Goal: Task Accomplishment & Management: Use online tool/utility

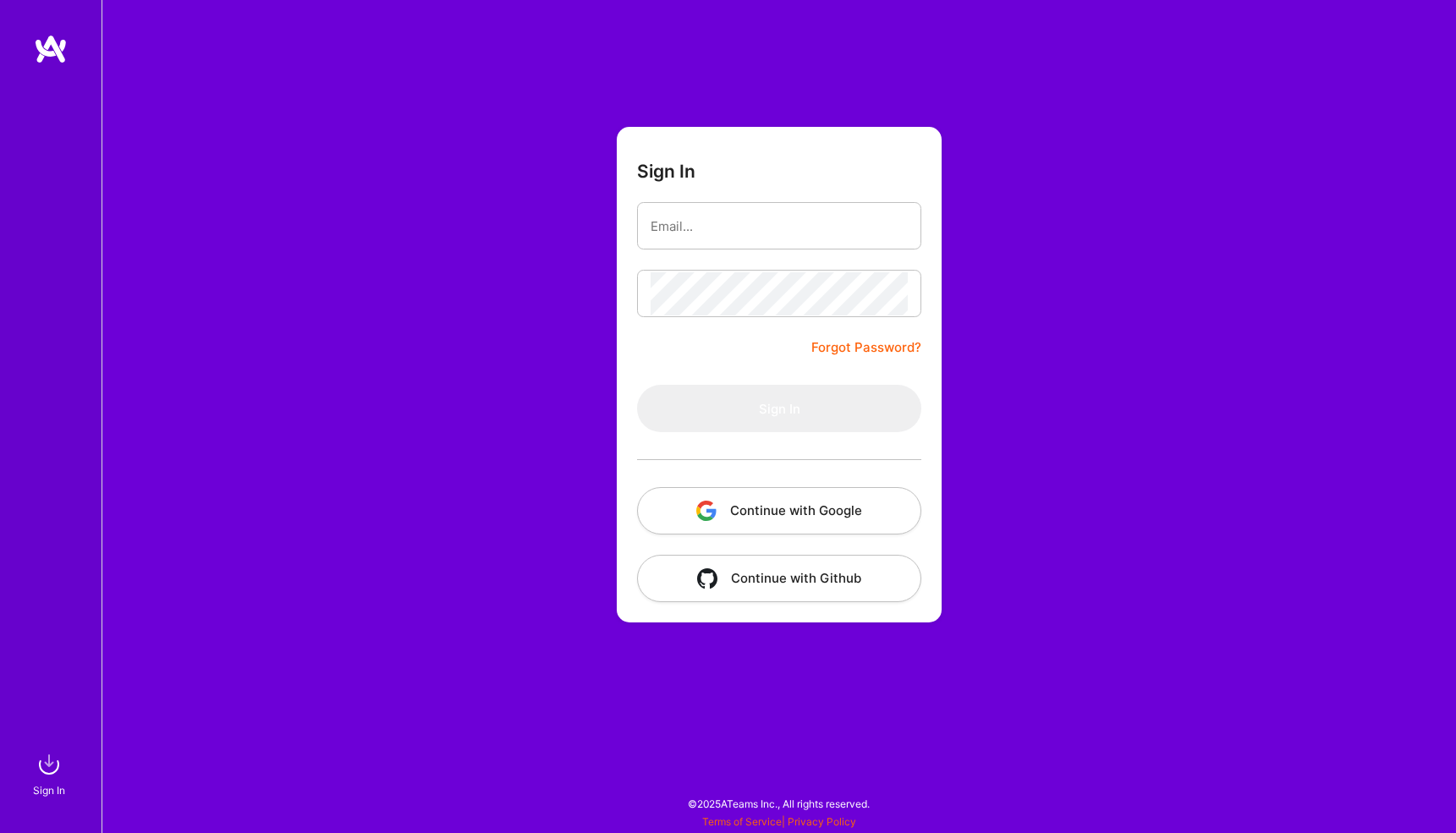
type input "vdjurovic@bitshifted.co"
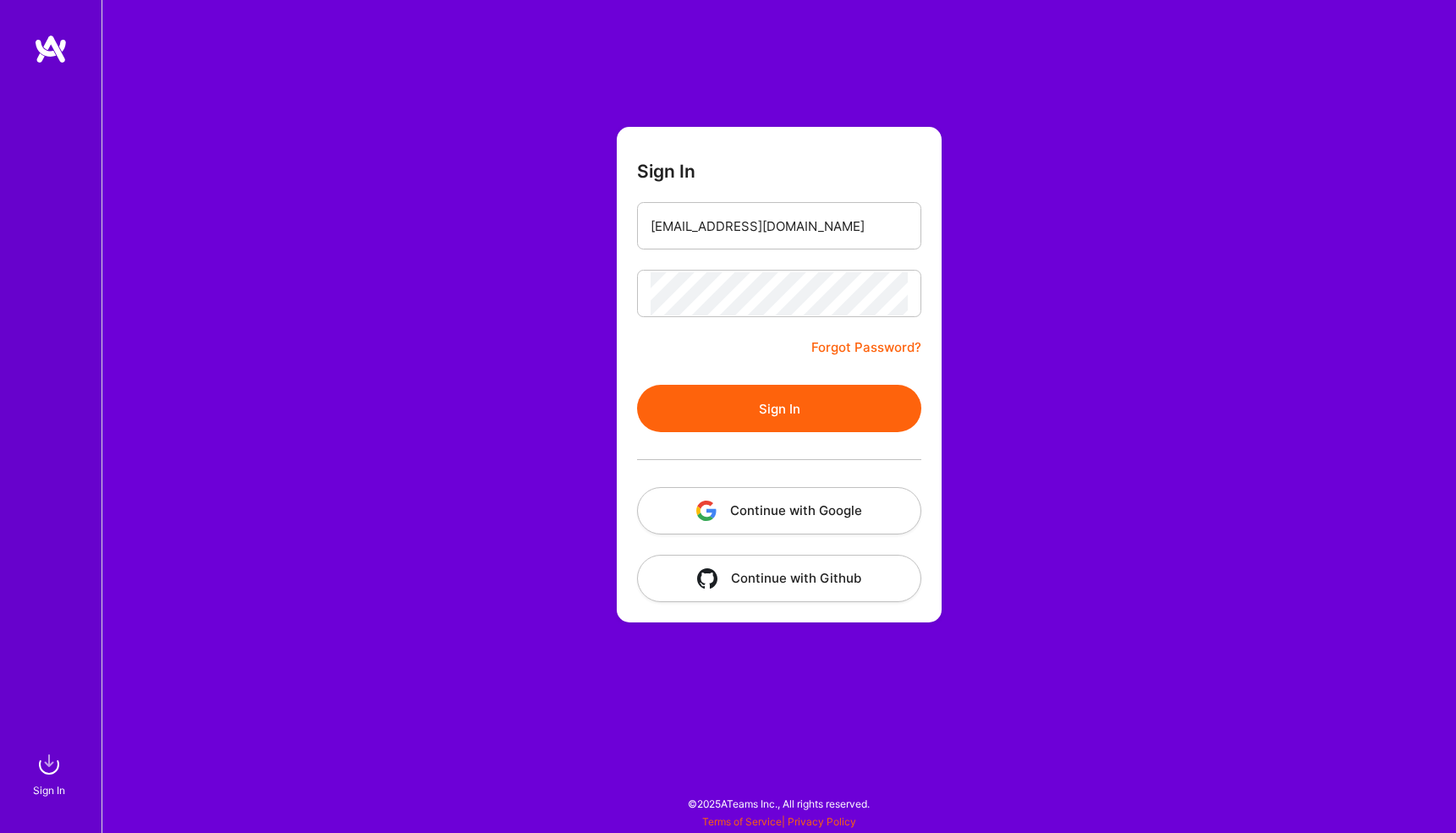
click at [779, 403] on button "Sign In" at bounding box center [779, 409] width 284 height 47
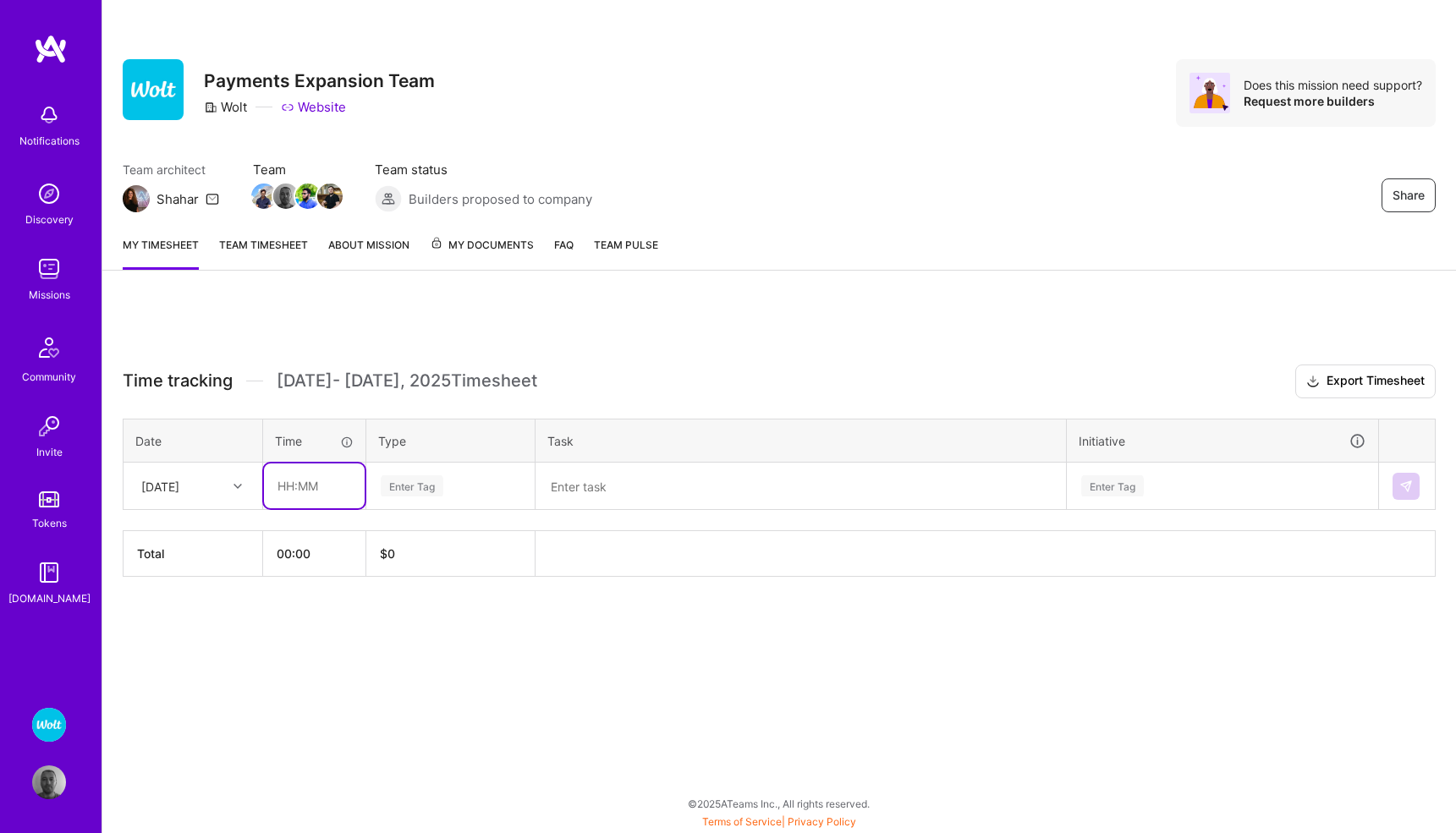
click at [303, 486] on input "text" at bounding box center [314, 486] width 100 height 45
type input "01:30"
click at [450, 482] on div "Enter Tag" at bounding box center [450, 486] width 143 height 21
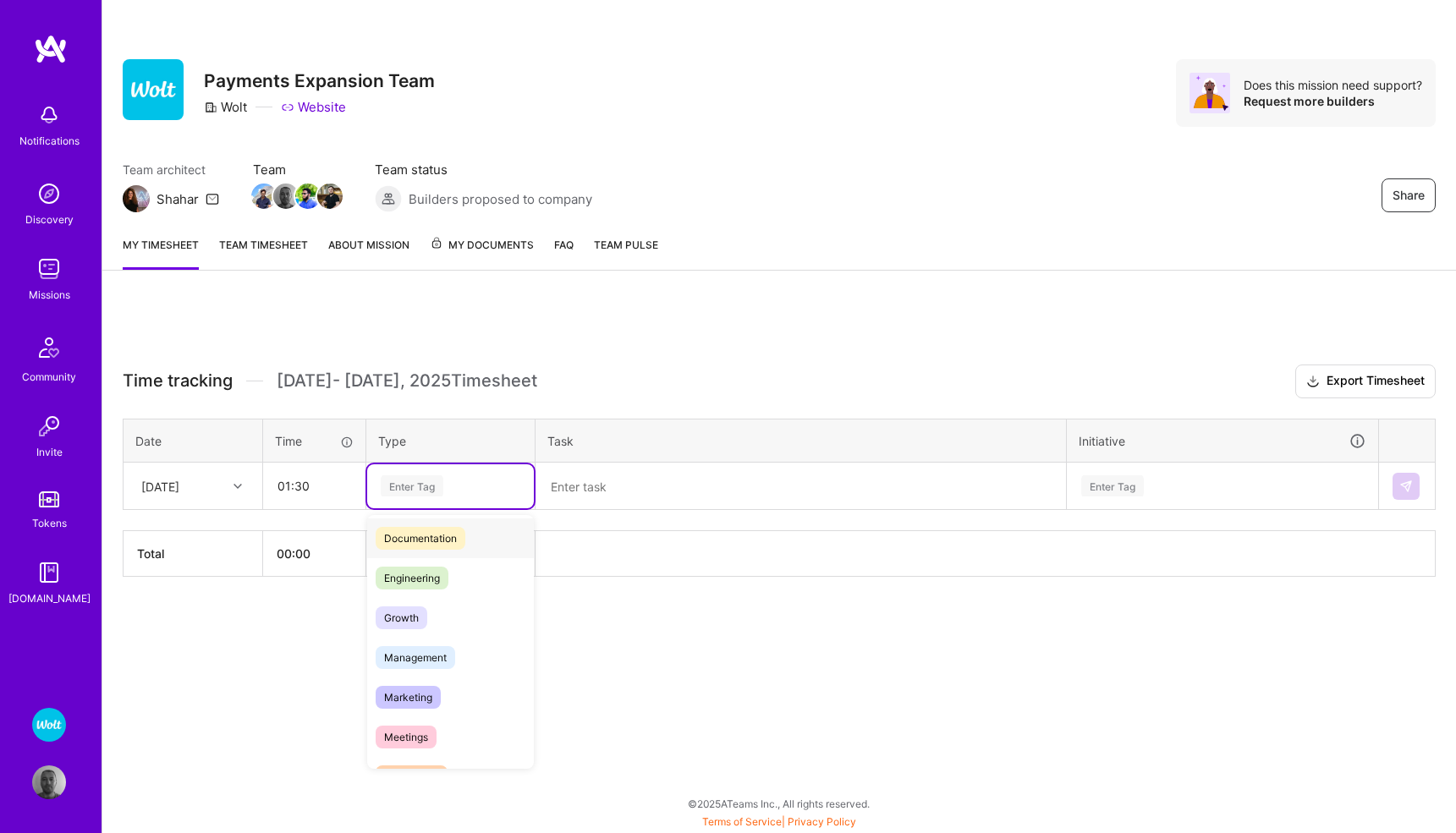
scroll to position [95, 0]
click at [409, 730] on span "Meetings" at bounding box center [406, 726] width 61 height 23
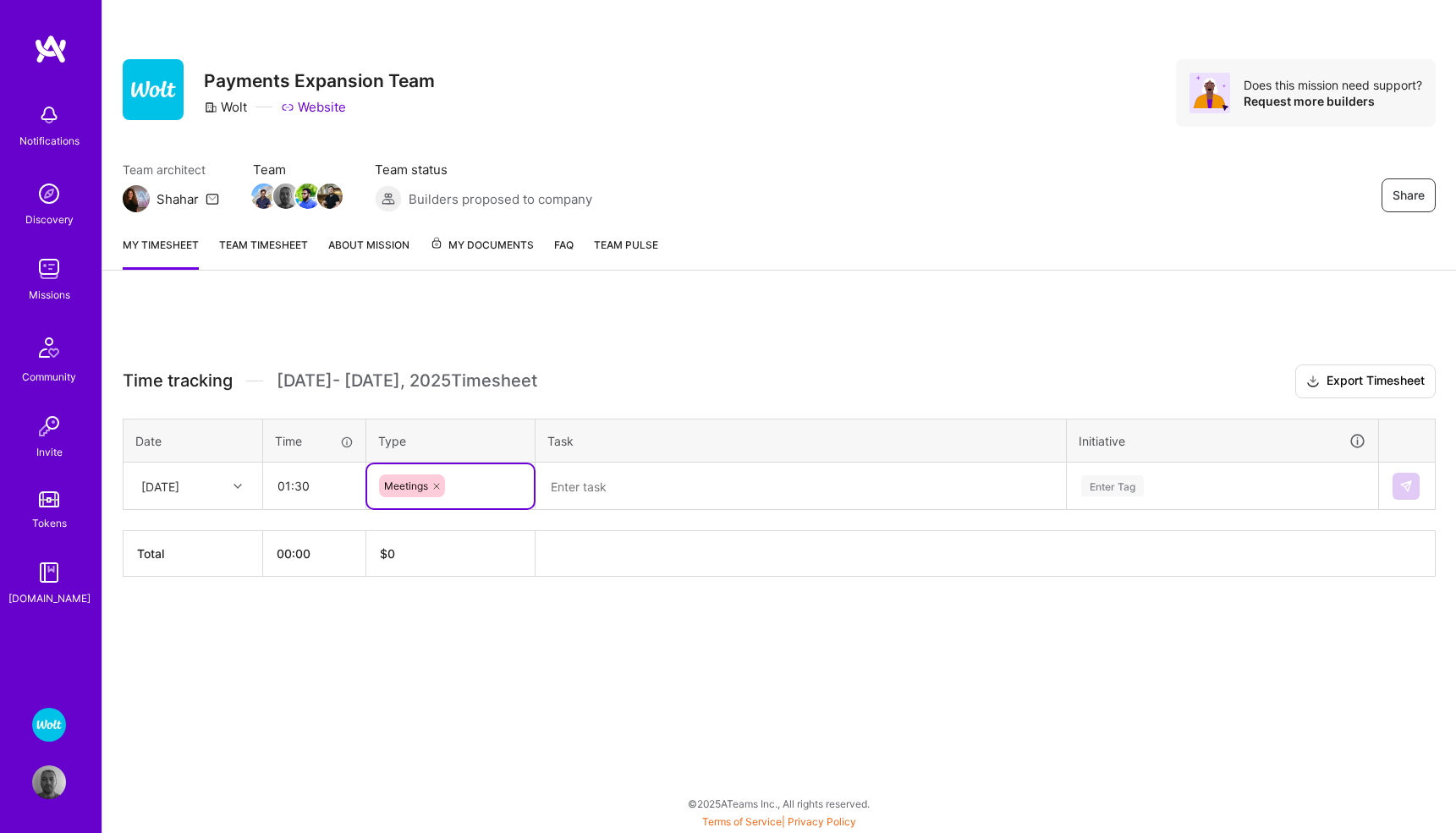
click at [609, 479] on textarea at bounding box center [801, 486] width 527 height 44
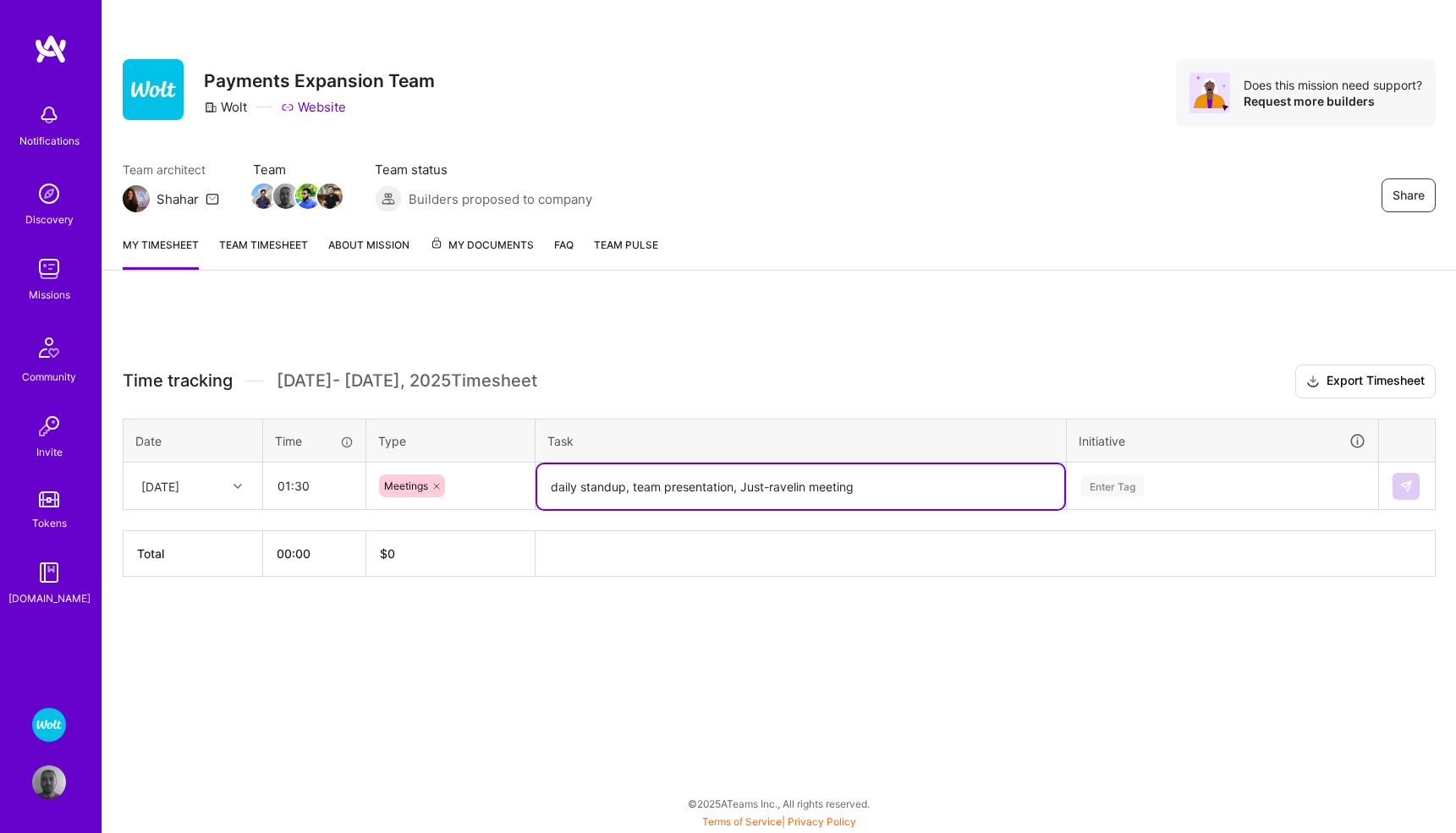
type textarea "daily standup, team presentation, Just-ravelin meeting"
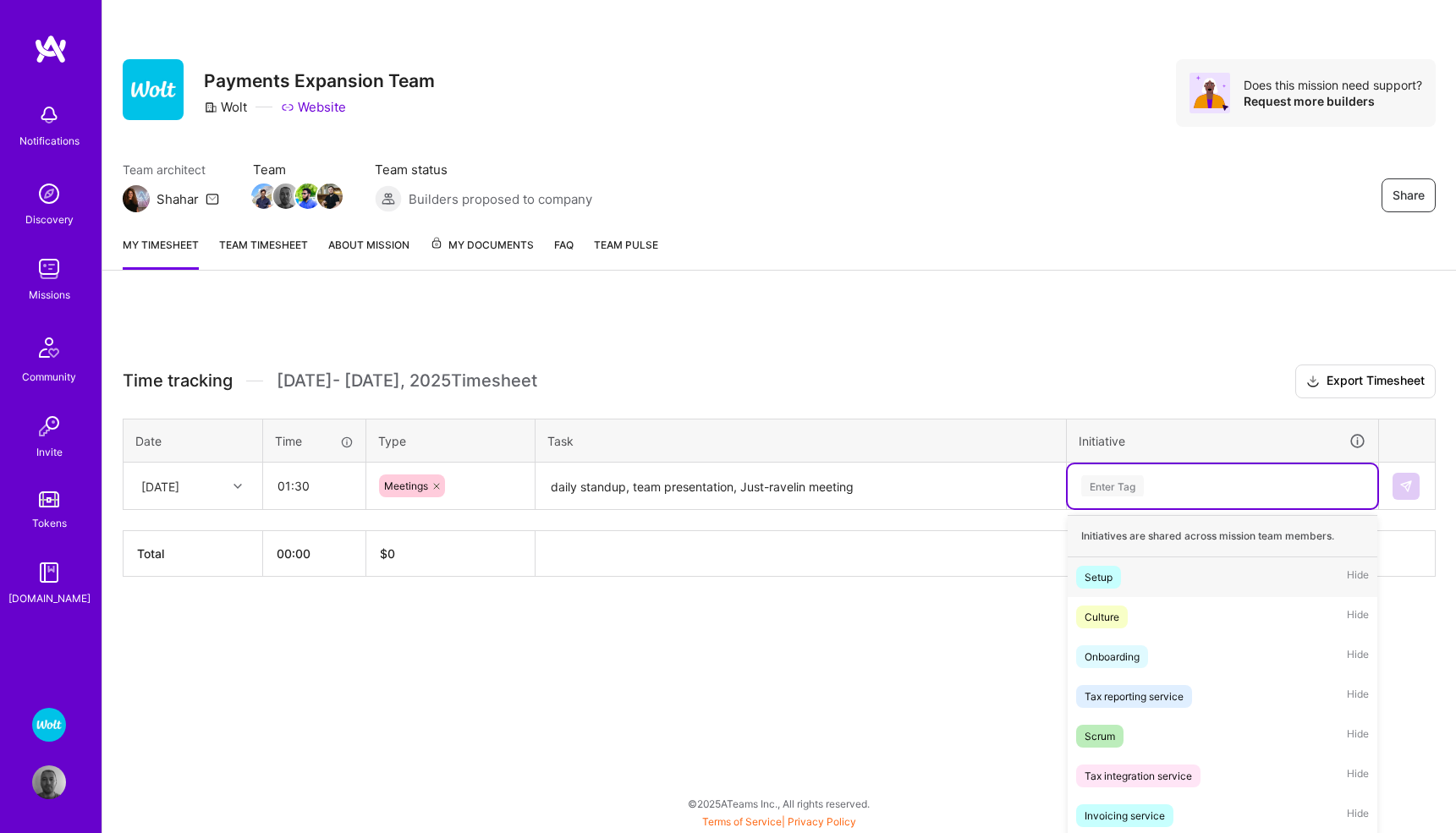
scroll to position [28, 0]
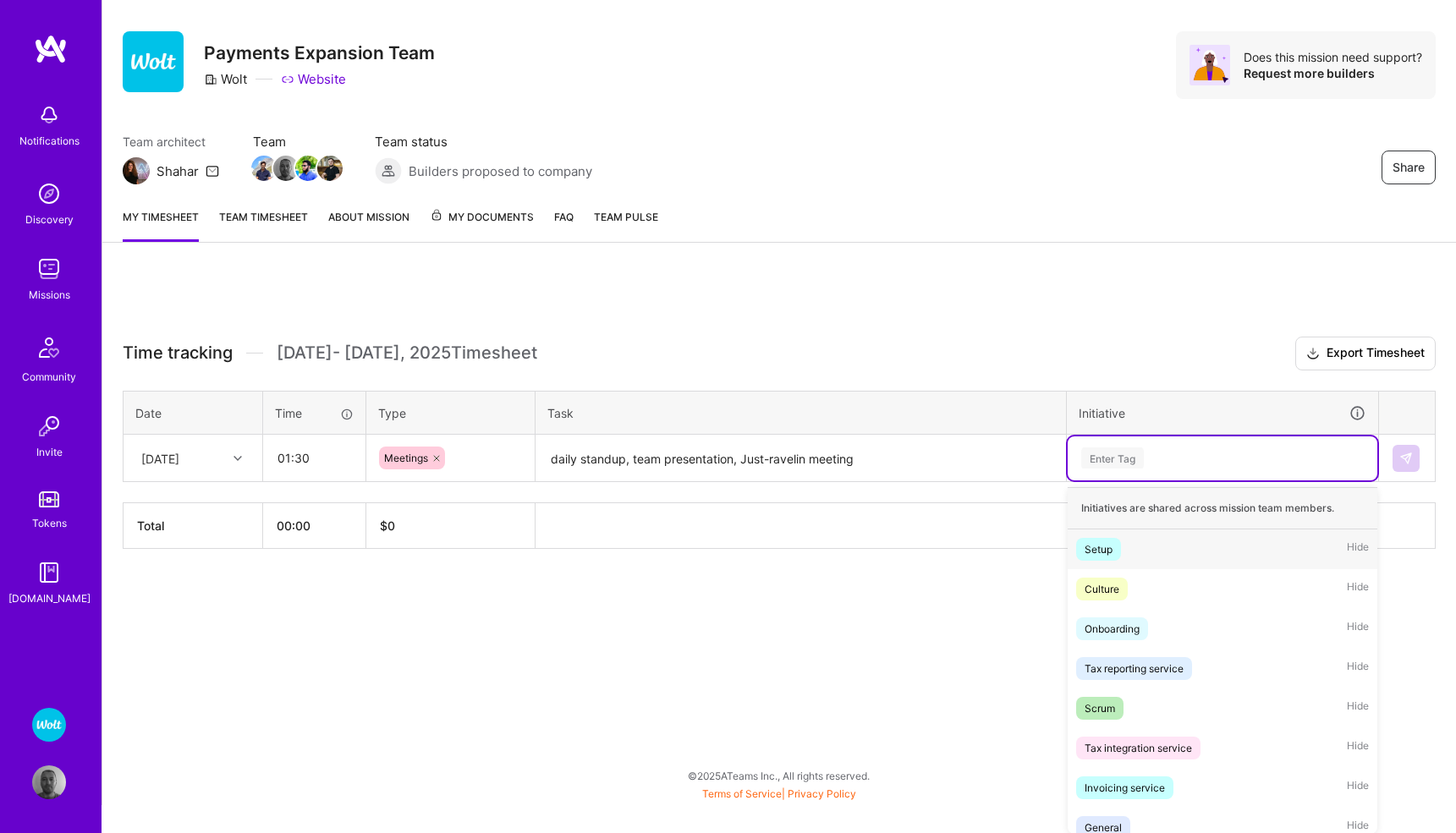
click at [1096, 475] on div "Enter Tag" at bounding box center [1223, 458] width 310 height 44
click at [1093, 706] on div "Scrum" at bounding box center [1100, 708] width 31 height 18
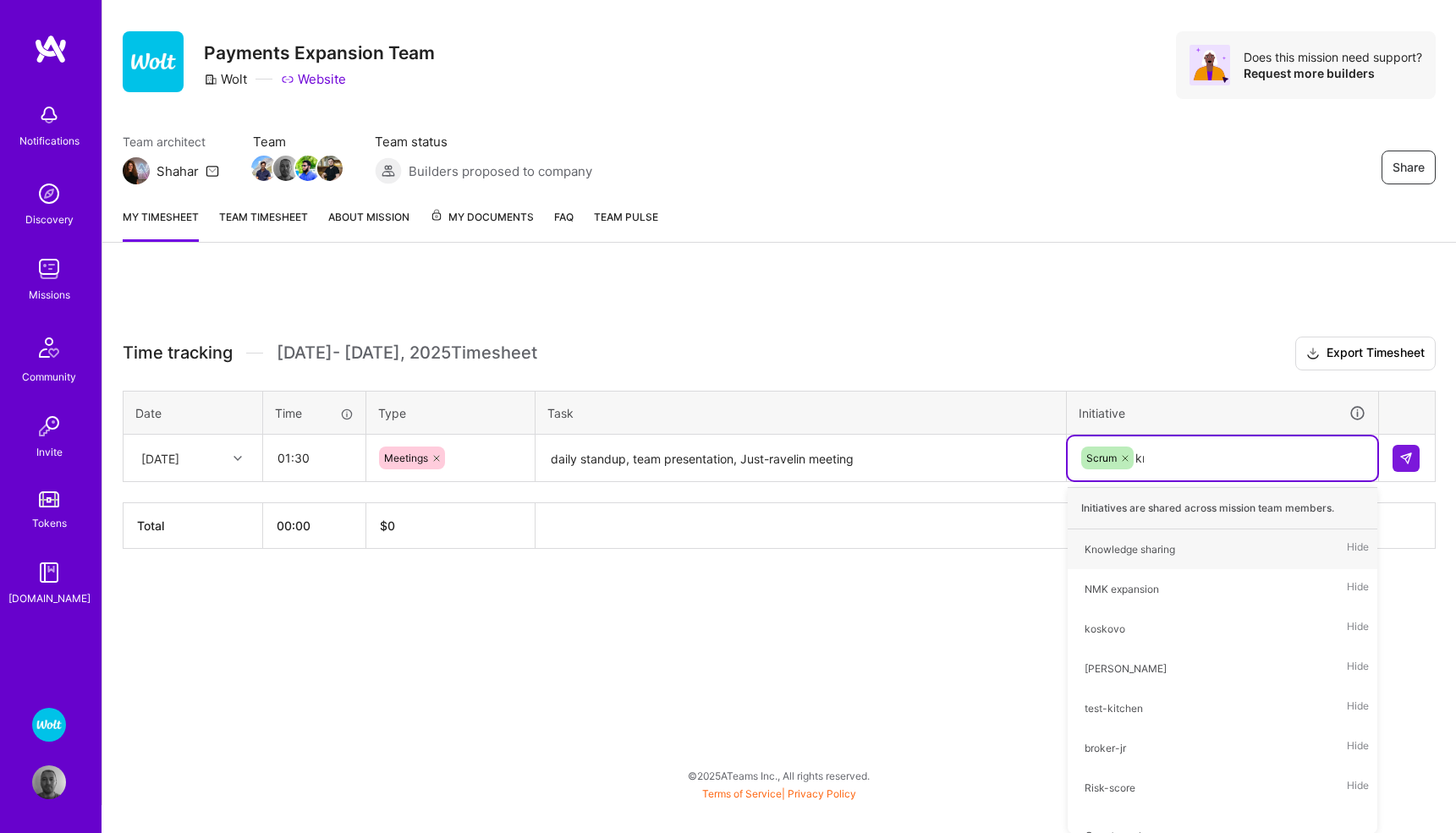
scroll to position [0, 0]
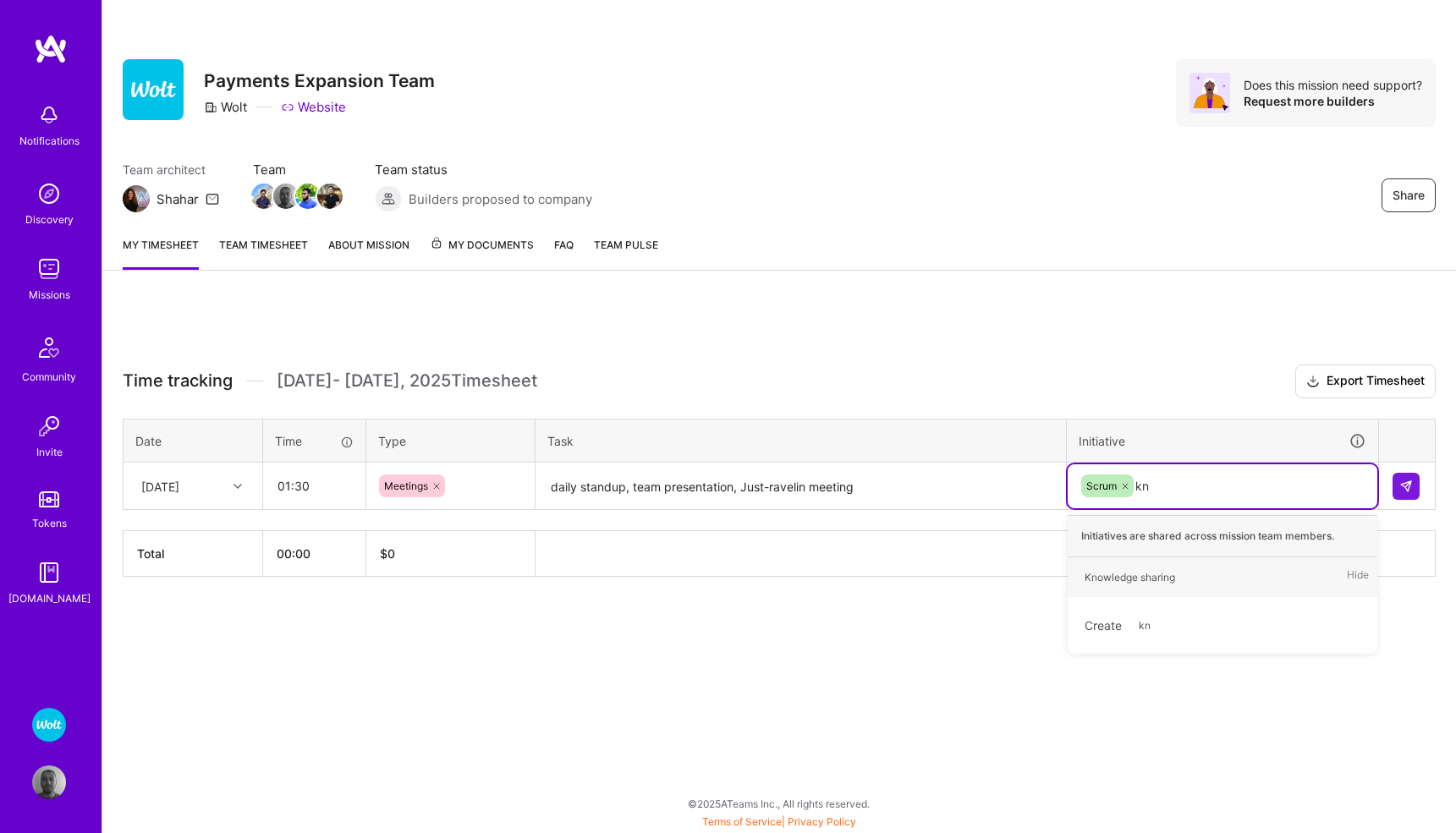
type input "kno"
click at [1153, 568] on div "Knowledge sharing" at bounding box center [1130, 577] width 91 height 18
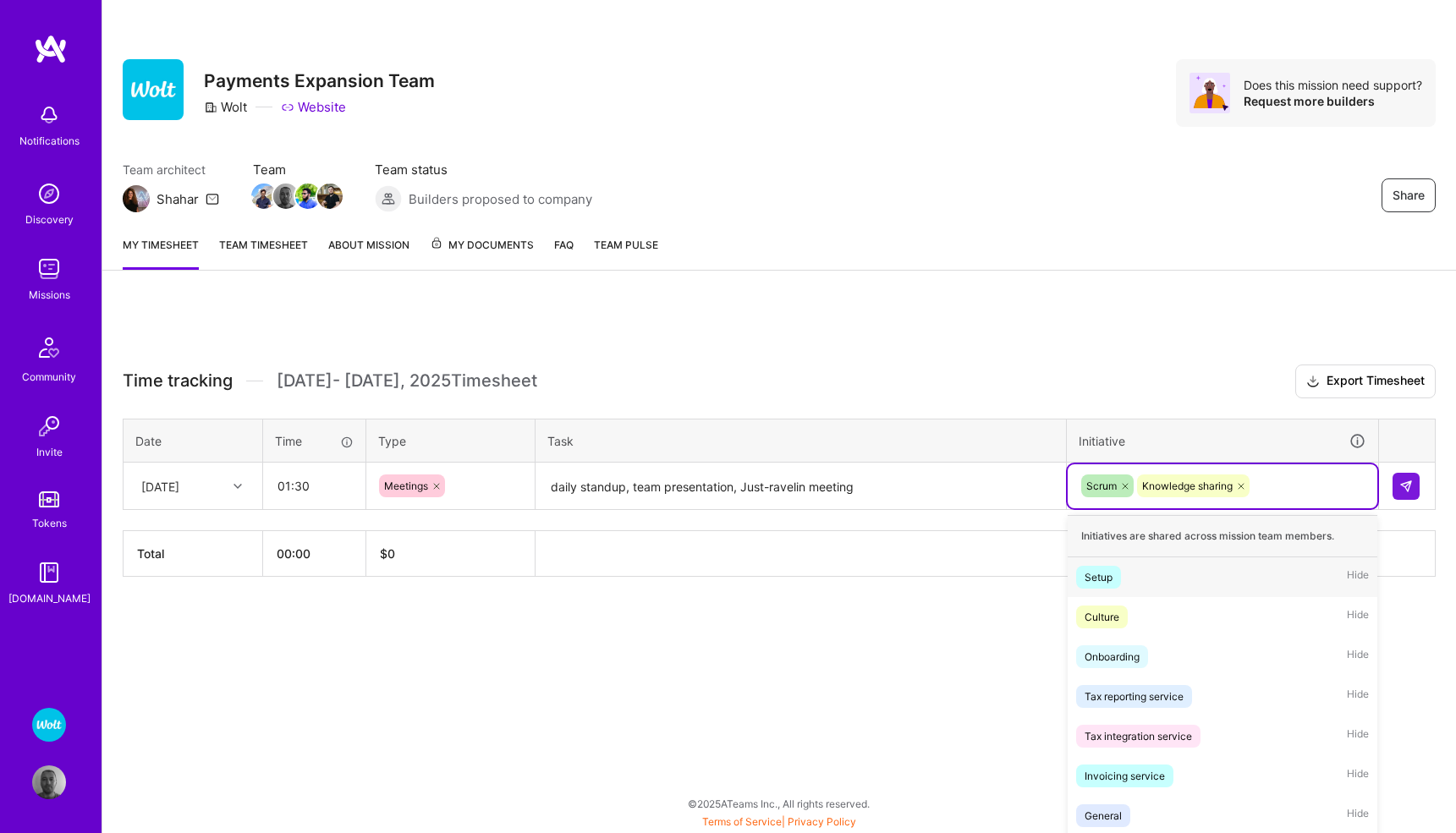
scroll to position [28, 0]
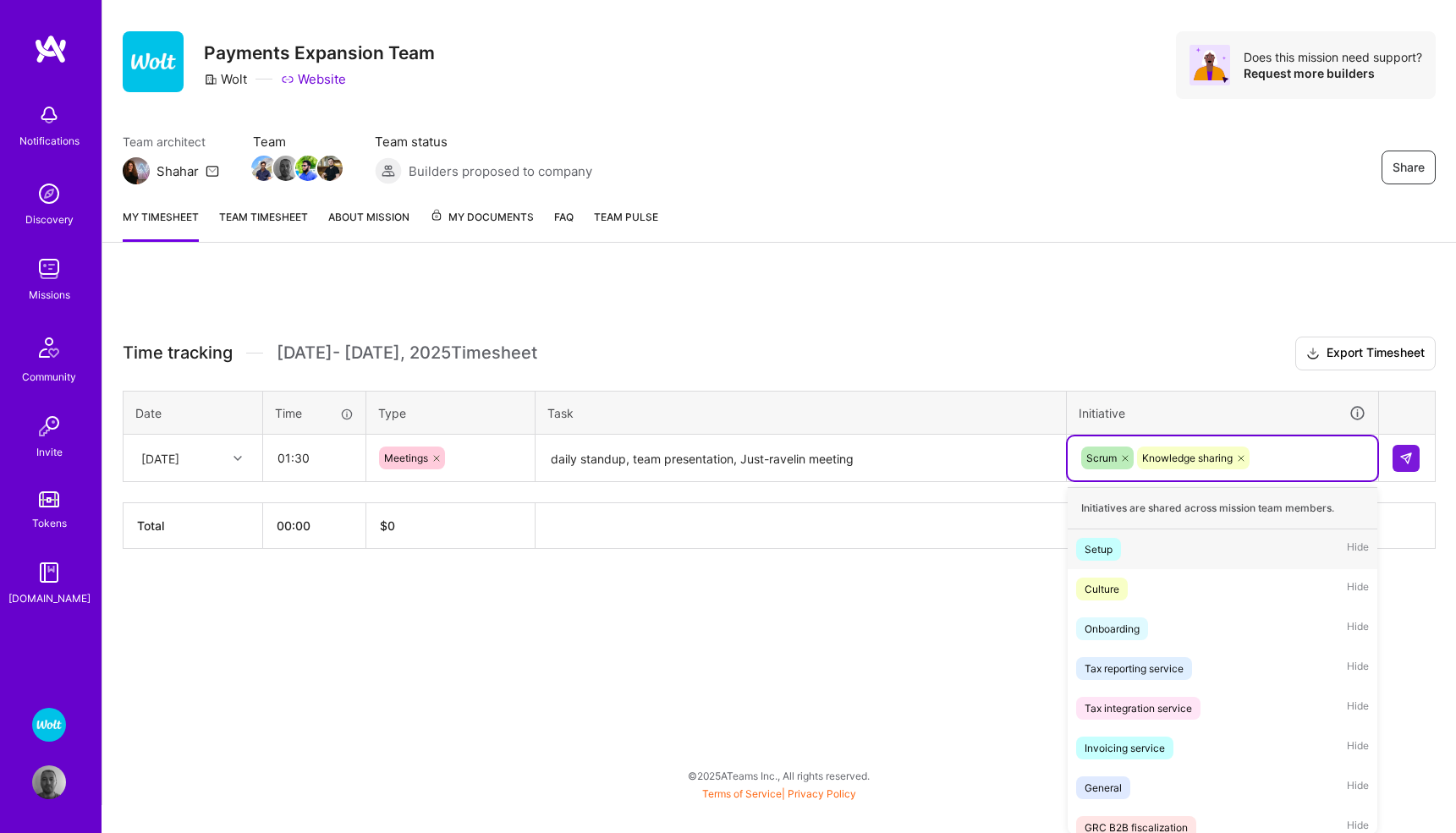
click at [1275, 483] on div "Time tracking Oct 1 - Oct 15 , 2025 Timesheet Export Timesheet Date Time Type T…" at bounding box center [779, 442] width 1313 height 212
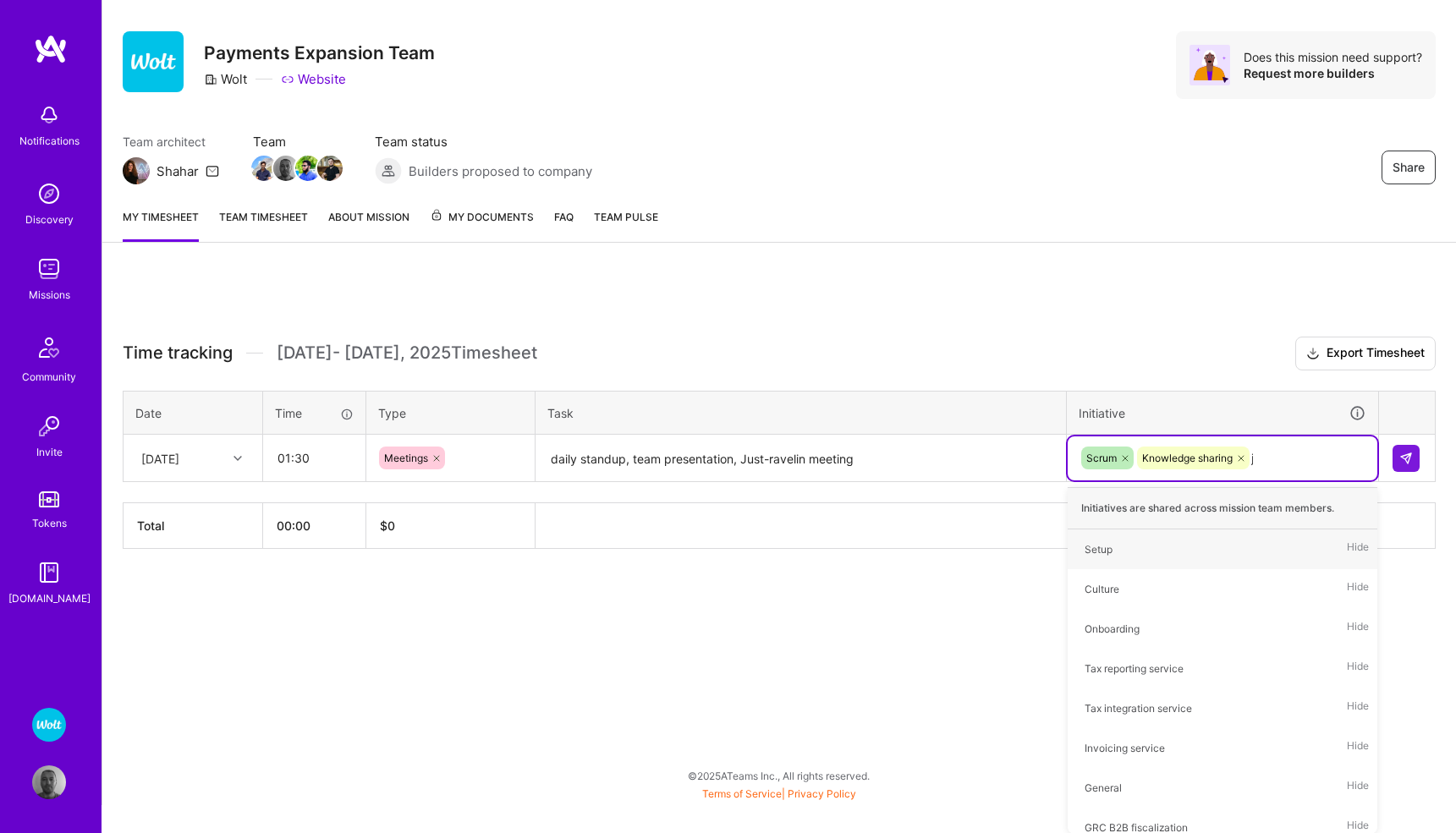
scroll to position [0, 0]
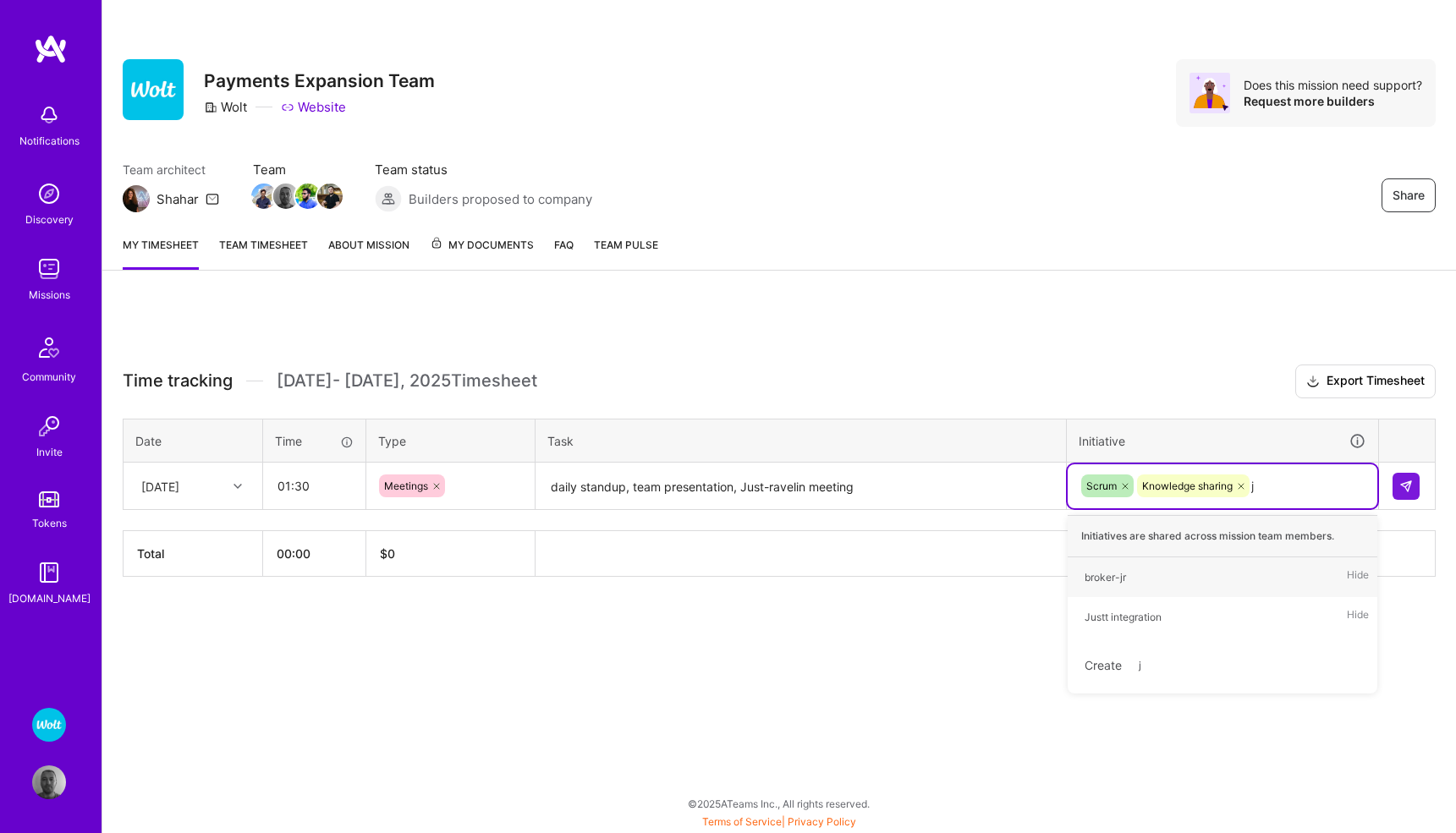
type input "ju"
click at [1115, 584] on div "Justt integration" at bounding box center [1123, 577] width 77 height 18
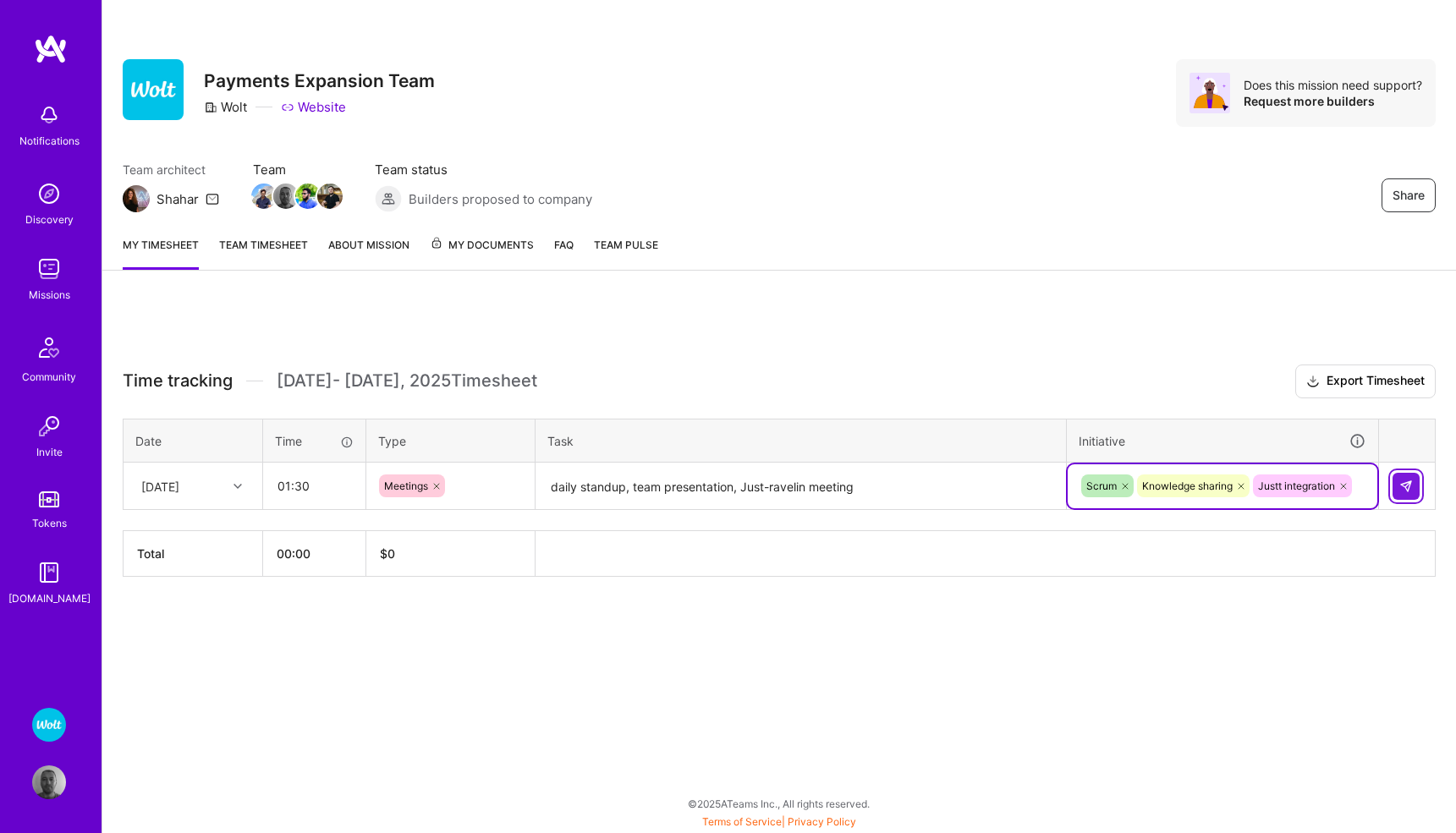
click at [1399, 483] on img at bounding box center [1405, 486] width 13 height 13
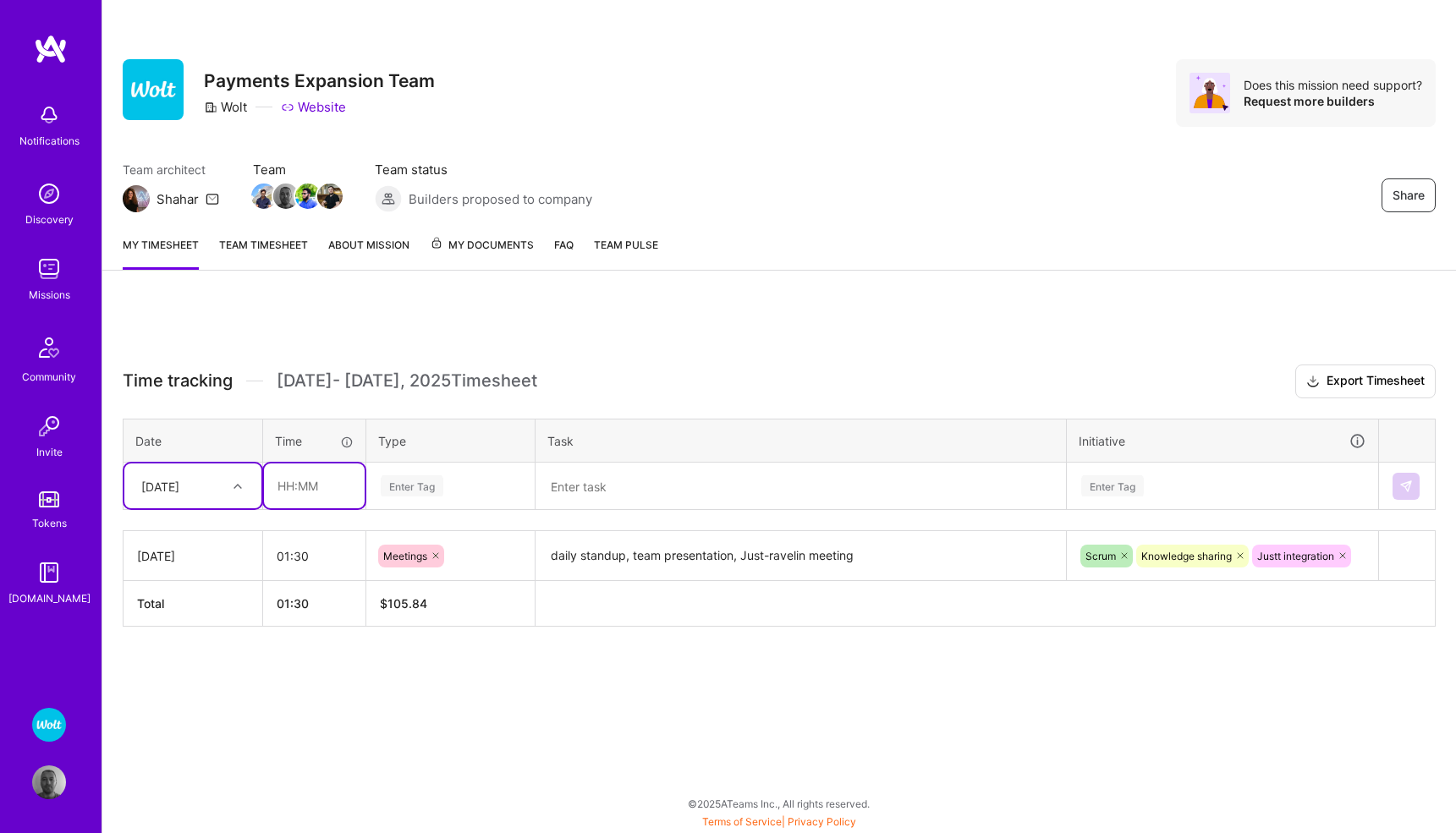
click at [306, 481] on input "text" at bounding box center [314, 486] width 100 height 45
type input "06:30"
click at [422, 483] on div "Enter Tag" at bounding box center [412, 486] width 62 height 26
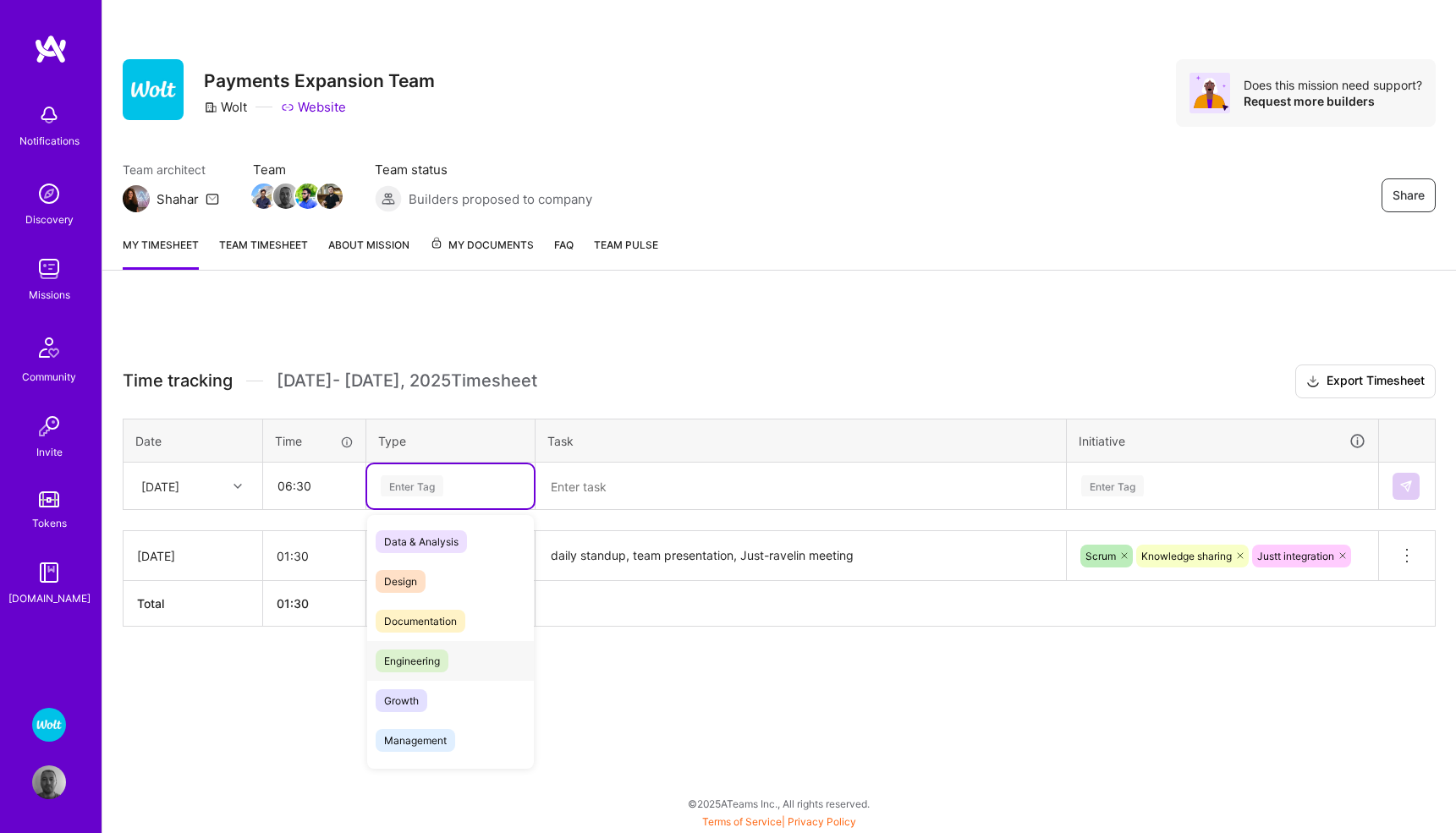
click at [421, 658] on span "Engineering" at bounding box center [412, 661] width 73 height 23
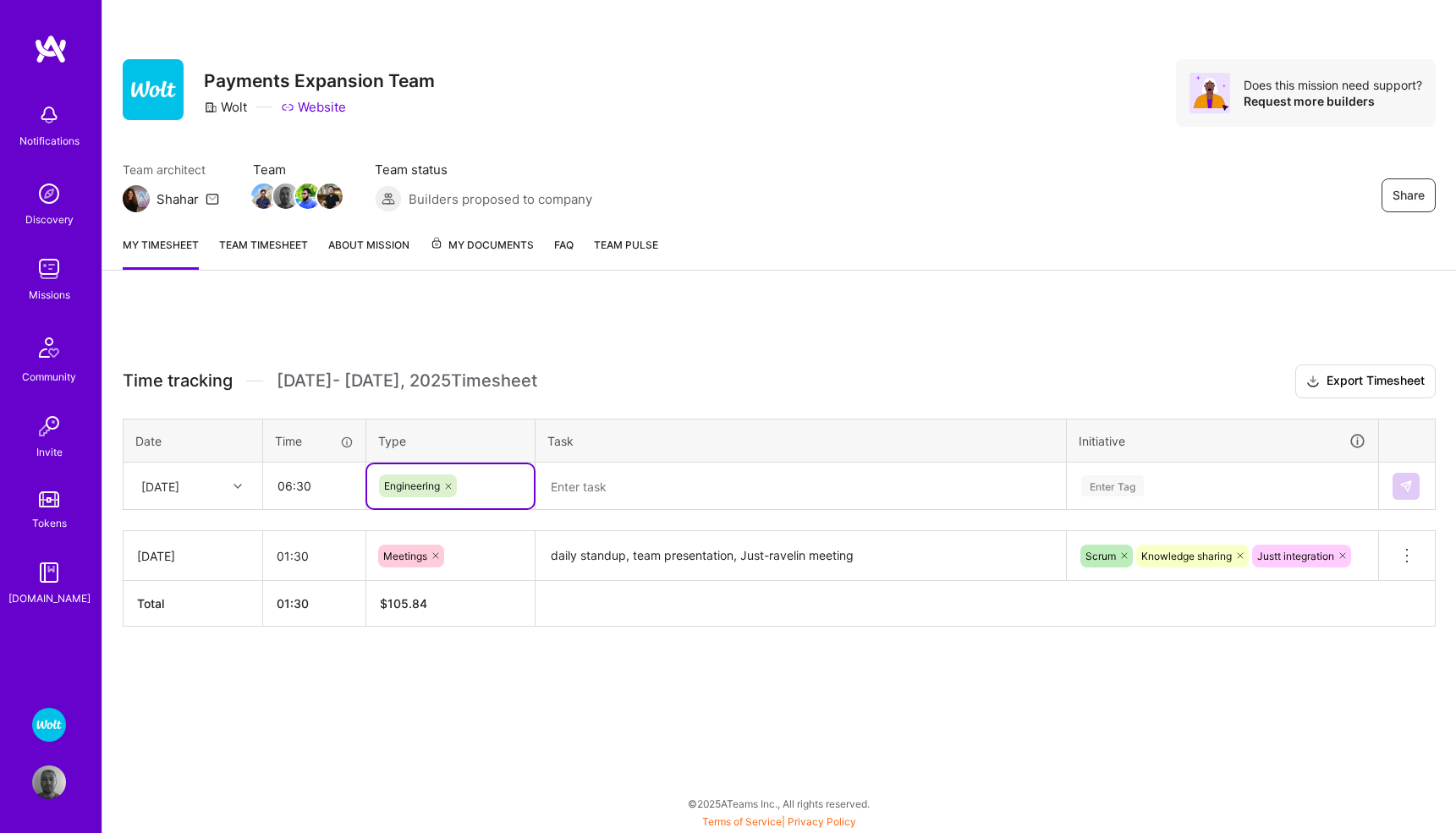
click at [601, 495] on textarea at bounding box center [801, 486] width 527 height 45
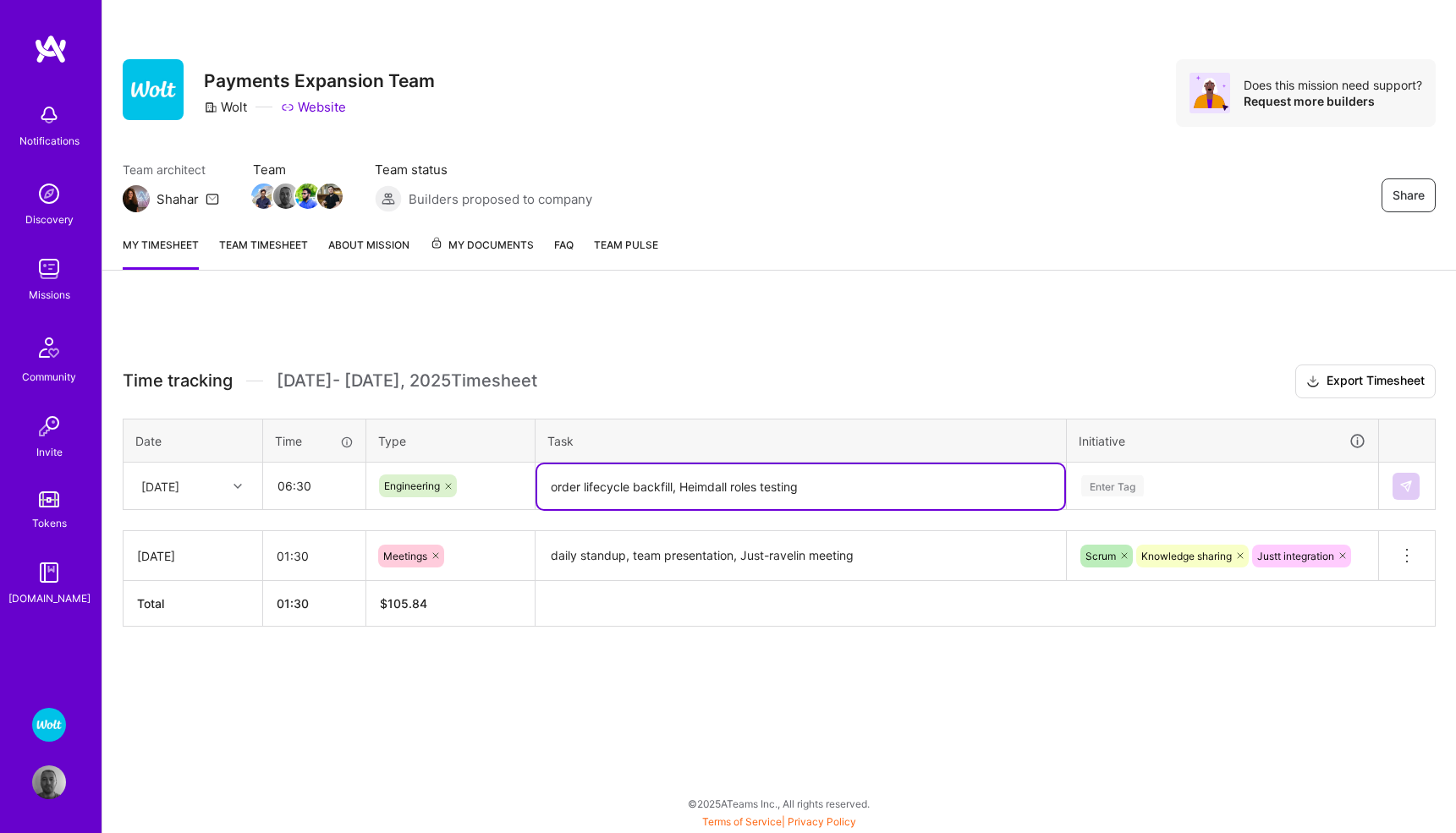
type textarea "order lifecycle backfill, Heimdall roles testing"
click at [1108, 476] on div "Enter Tag" at bounding box center [1223, 486] width 310 height 44
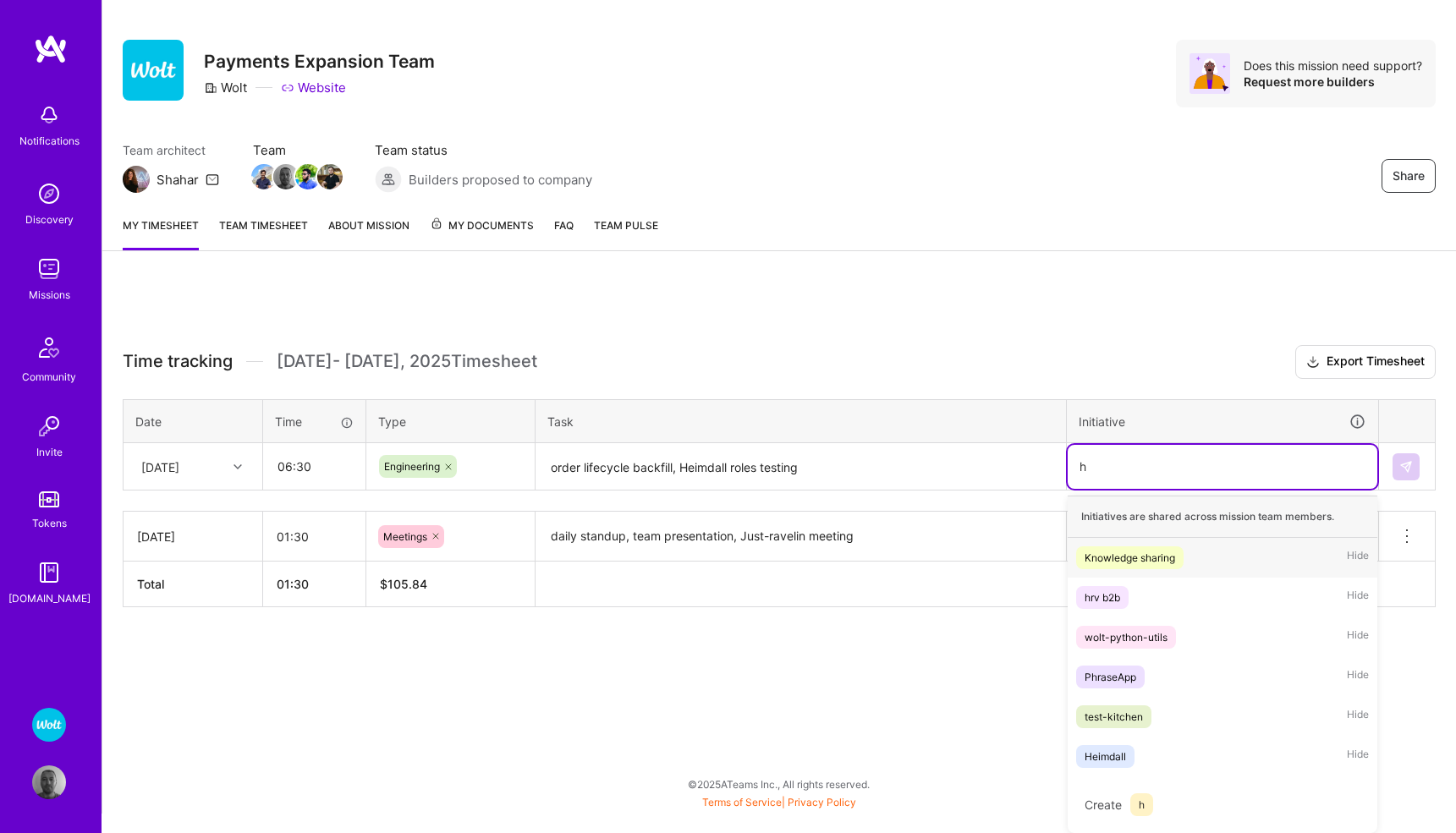
scroll to position [0, 0]
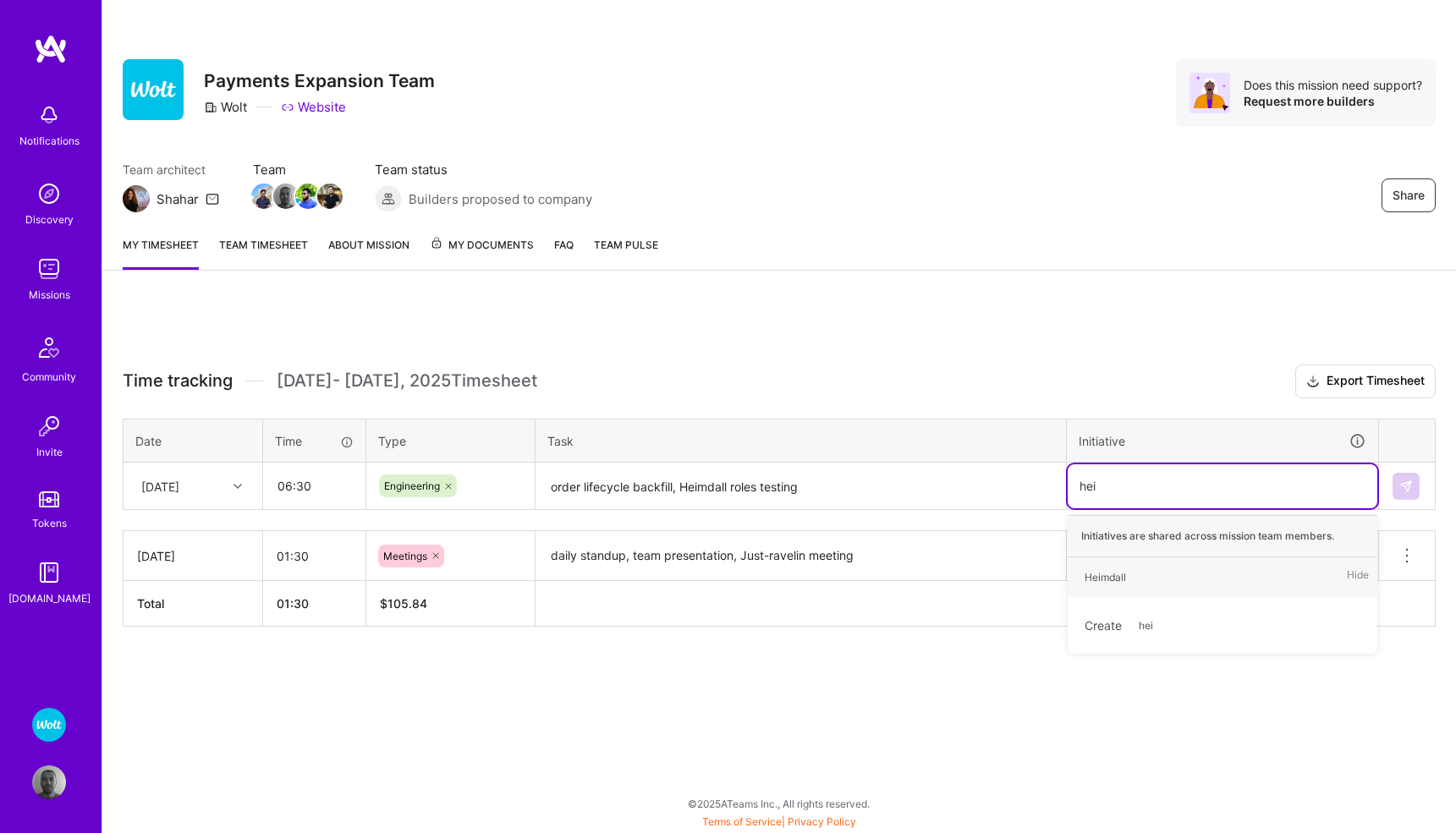
type input "heim"
click at [1108, 573] on div "Heimdall" at bounding box center [1105, 577] width 41 height 18
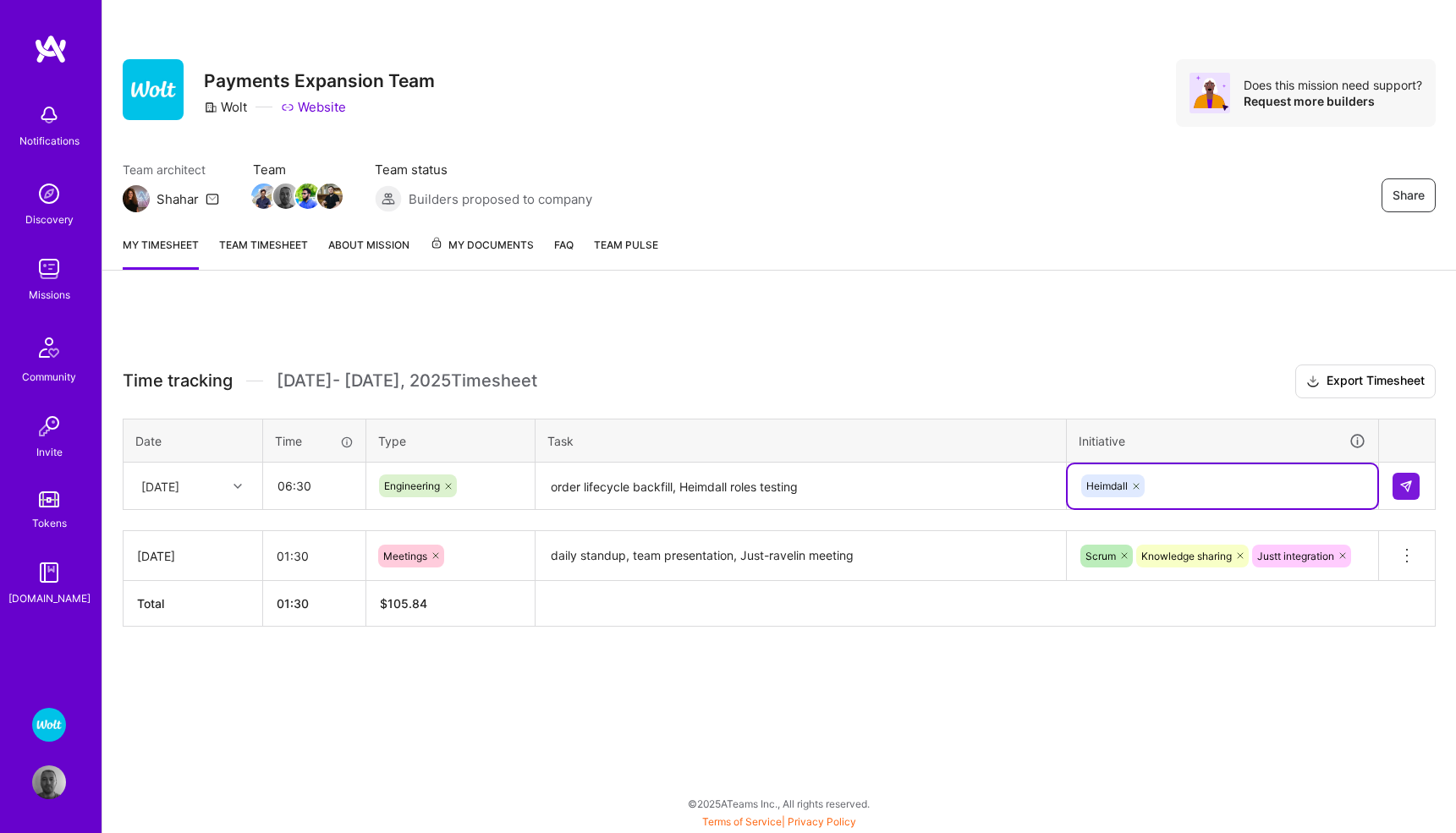
scroll to position [28, 0]
click at [1193, 476] on div "Heimdall" at bounding box center [1223, 486] width 310 height 44
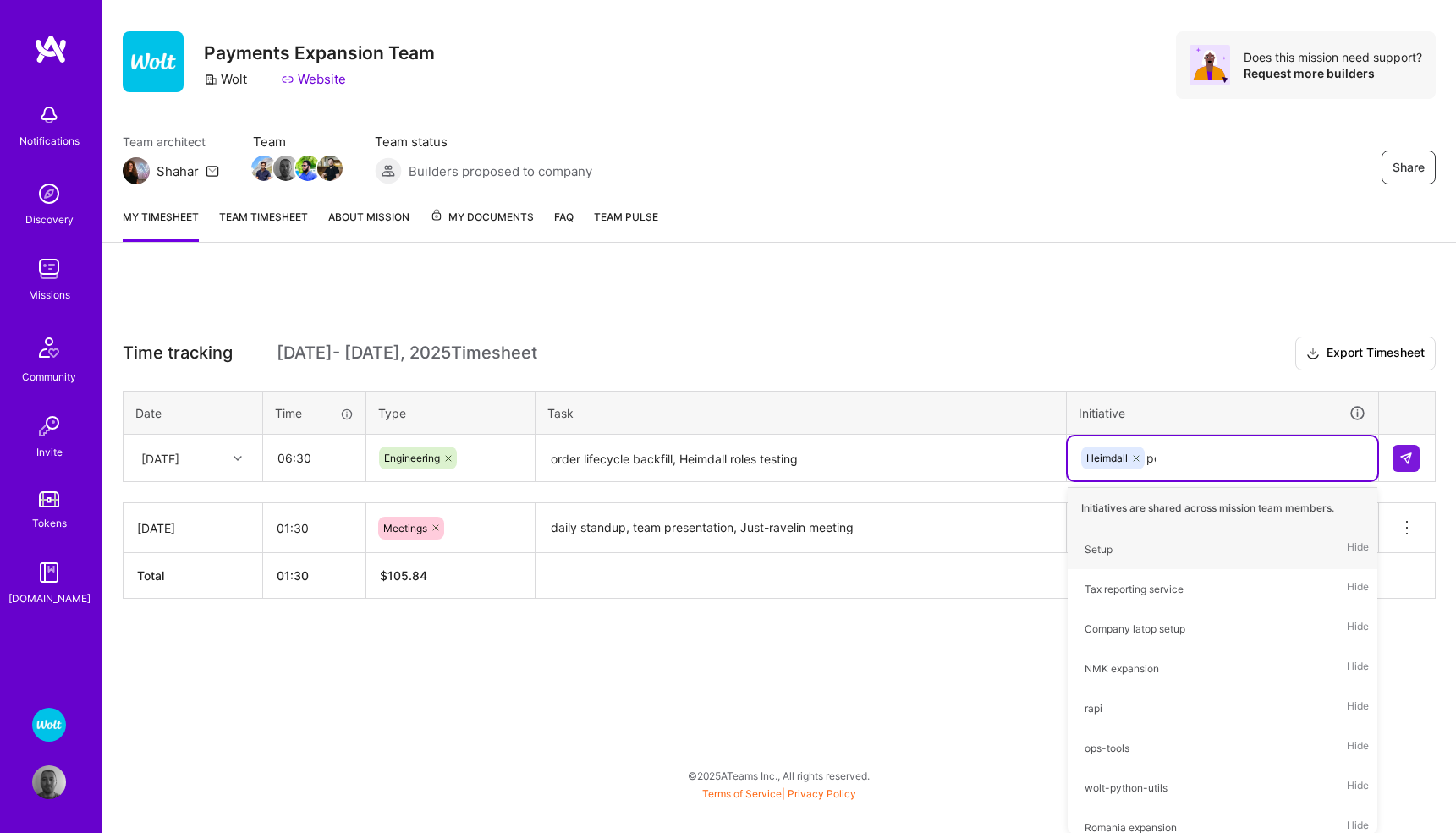
scroll to position [0, 0]
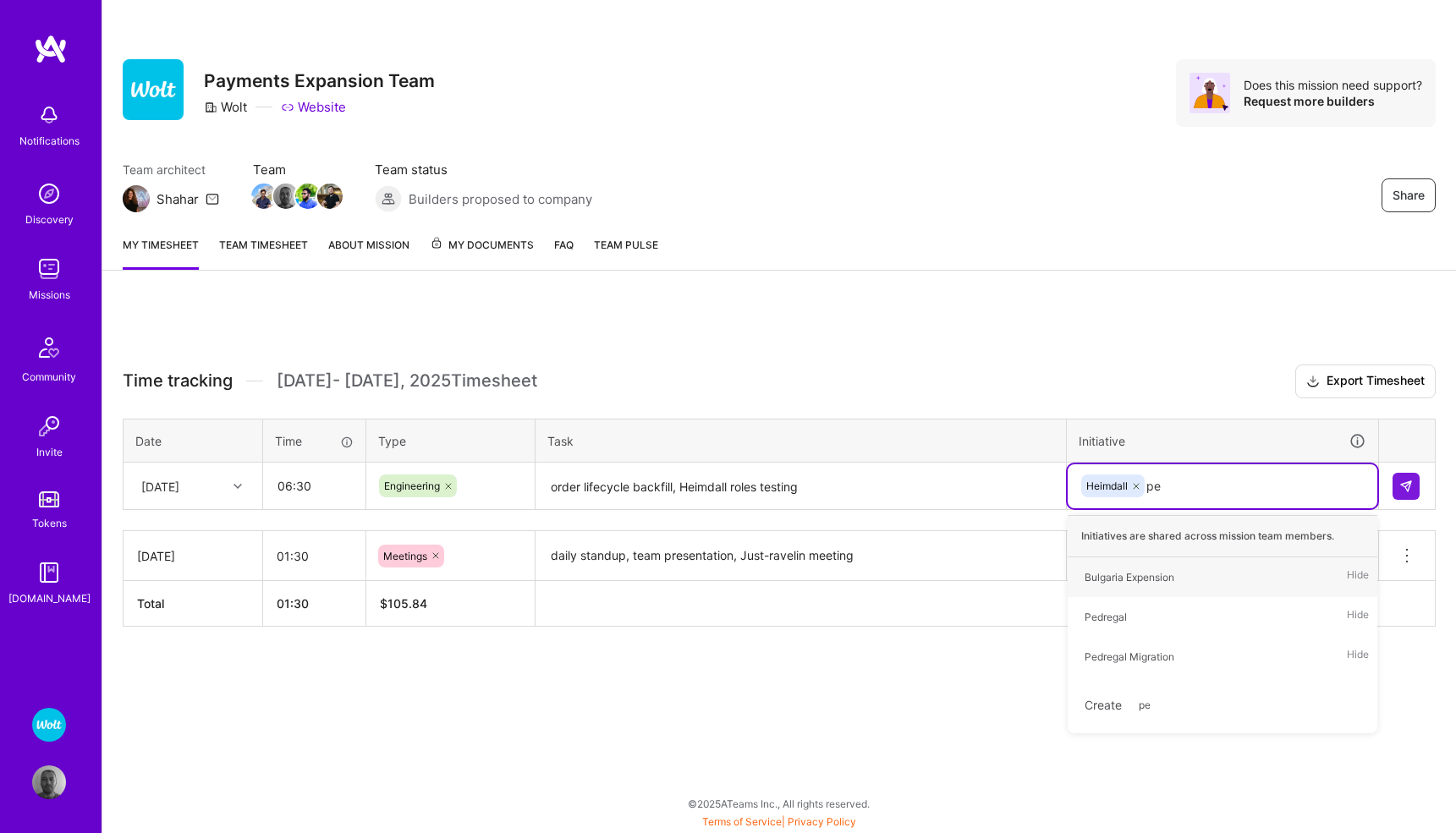
type input "ped"
click at [1150, 610] on div "Pedregal Migration" at bounding box center [1130, 617] width 90 height 18
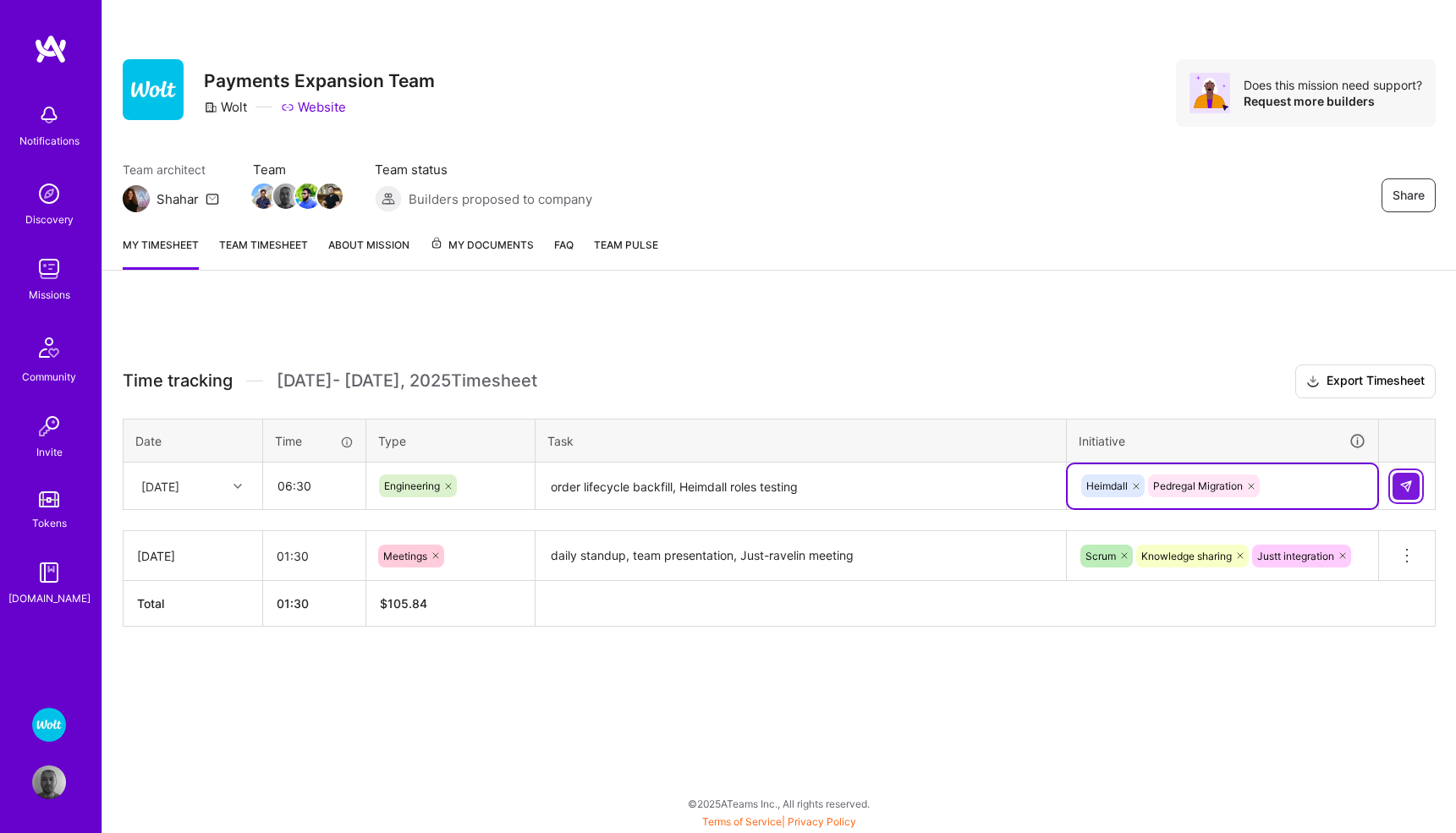
click at [1410, 490] on img at bounding box center [1405, 486] width 13 height 13
